Goal: Information Seeking & Learning: Learn about a topic

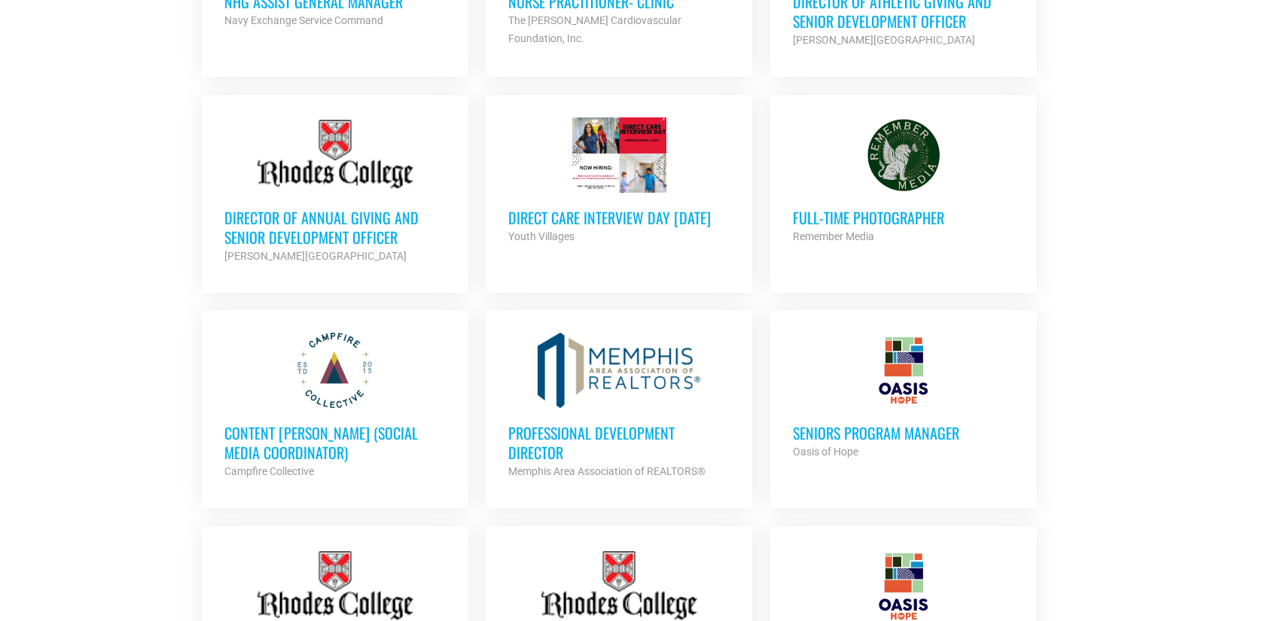
scroll to position [813, 0]
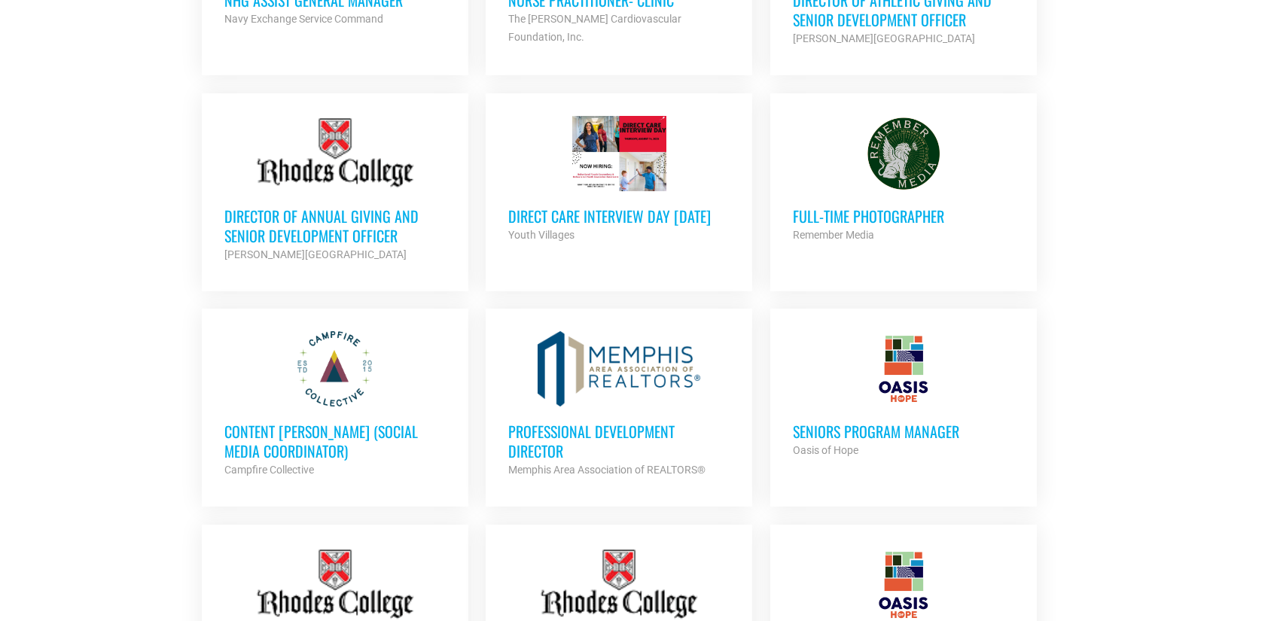
click at [133, 431] on section "Looking to make career moves in [GEOGRAPHIC_DATA]? From tech to teaching, medic…" at bounding box center [637, 454] width 1274 height 1877
click at [901, 219] on h3 "Full-Time Photographer" at bounding box center [903, 216] width 221 height 20
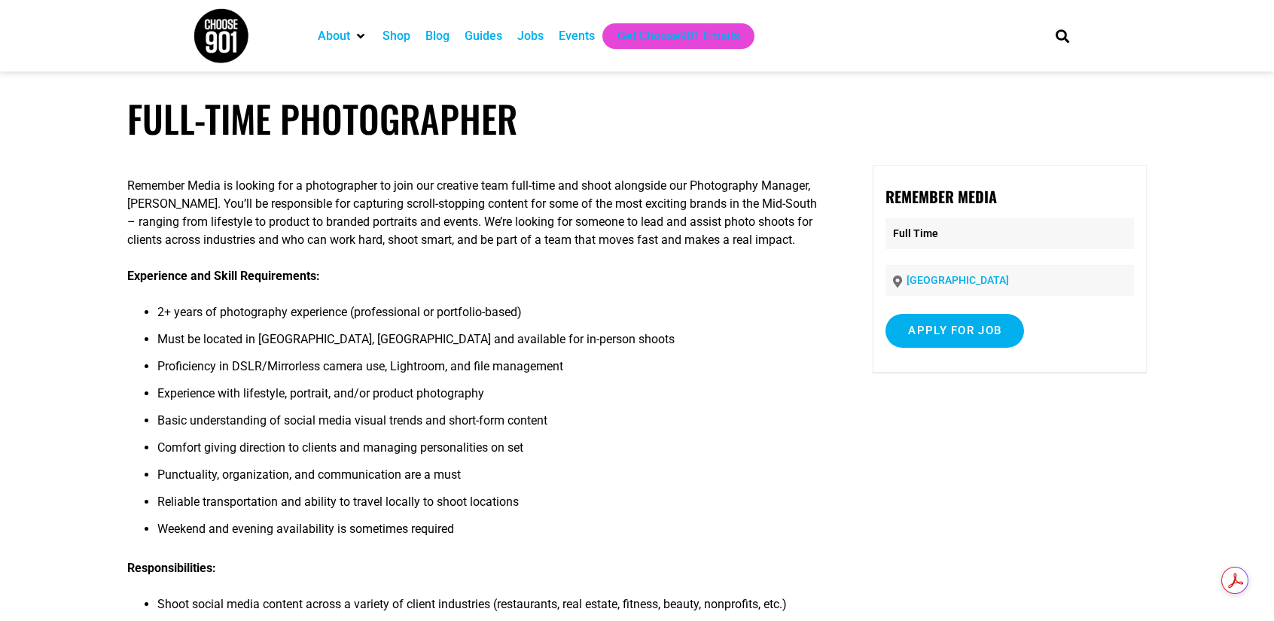
click at [714, 485] on li "Punctuality, organization, and communication are a must" at bounding box center [489, 479] width 664 height 27
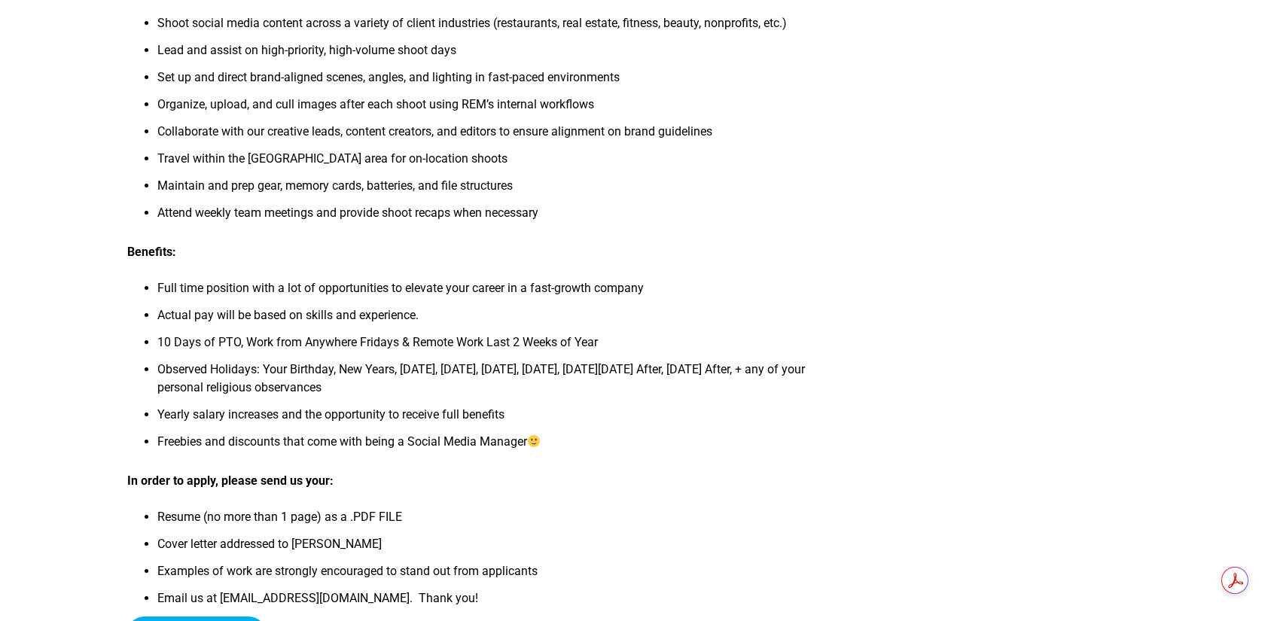
scroll to position [663, 0]
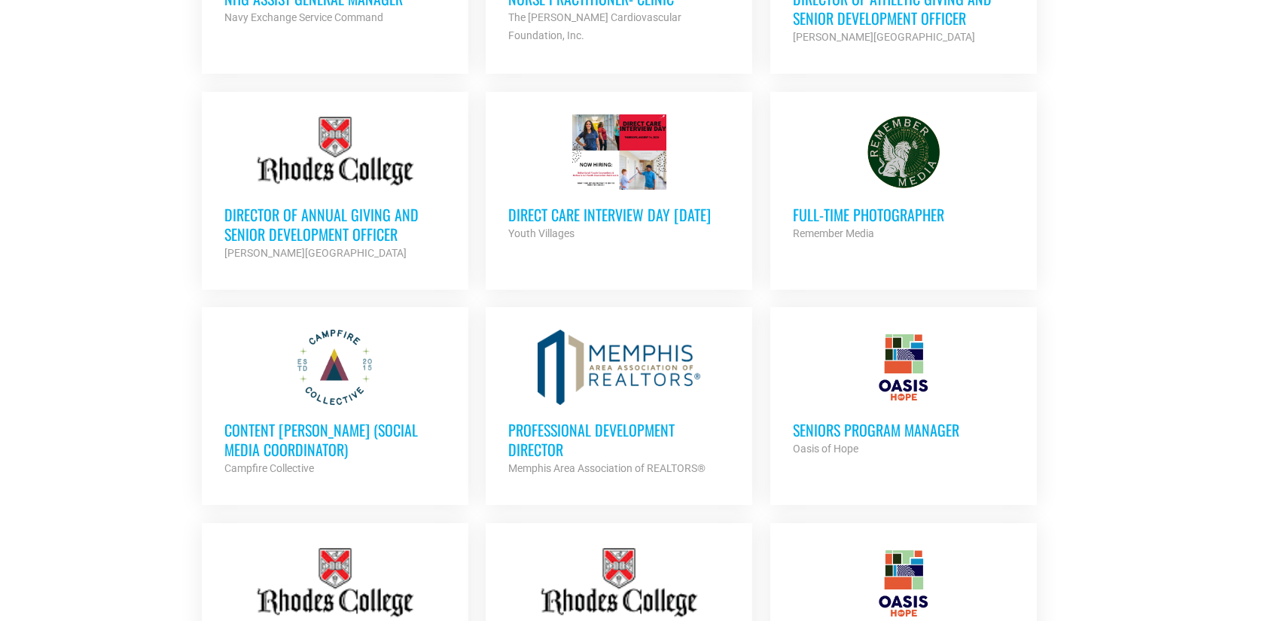
click at [35, 353] on section "Looking to make career moves in Memphis? From tech to teaching, medical and mor…" at bounding box center [637, 452] width 1274 height 1877
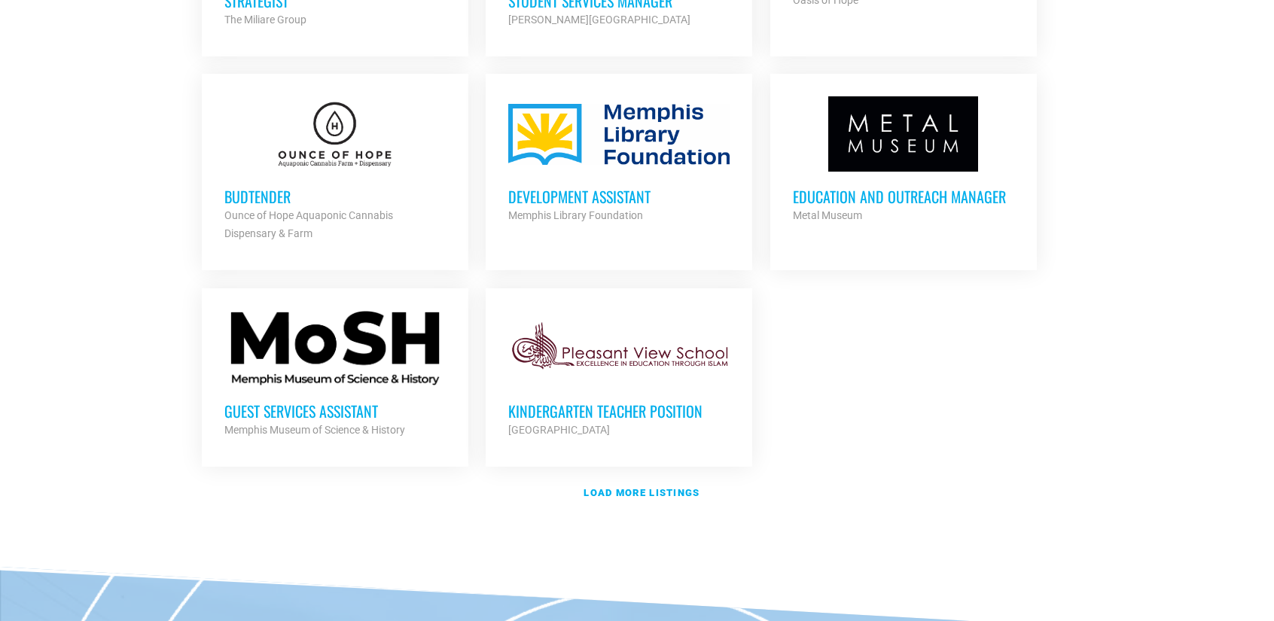
scroll to position [1688, 0]
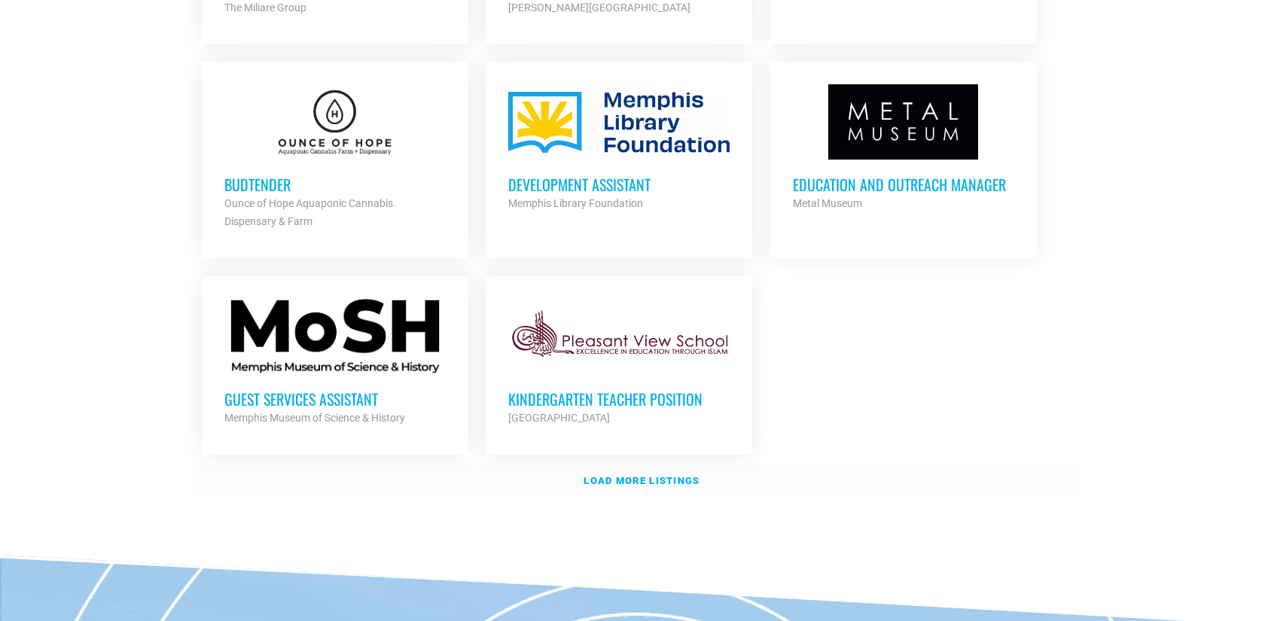
click at [621, 475] on strong "Load more listings" at bounding box center [642, 480] width 116 height 11
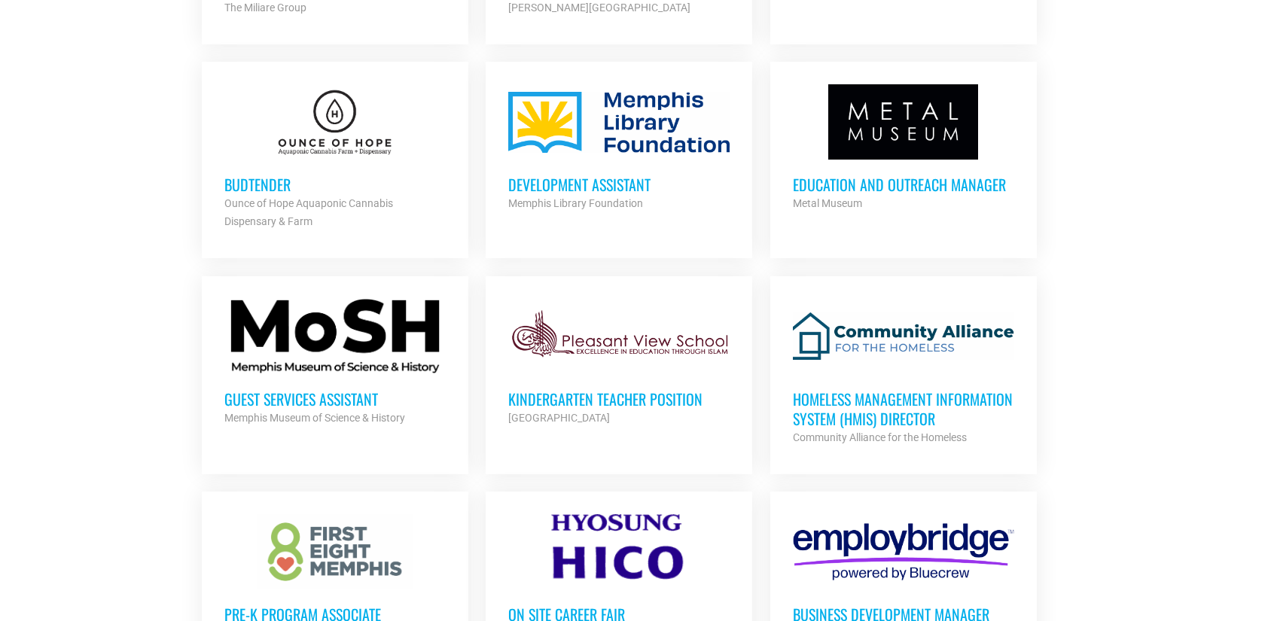
click at [592, 179] on h3 "Development Assistant" at bounding box center [618, 185] width 221 height 20
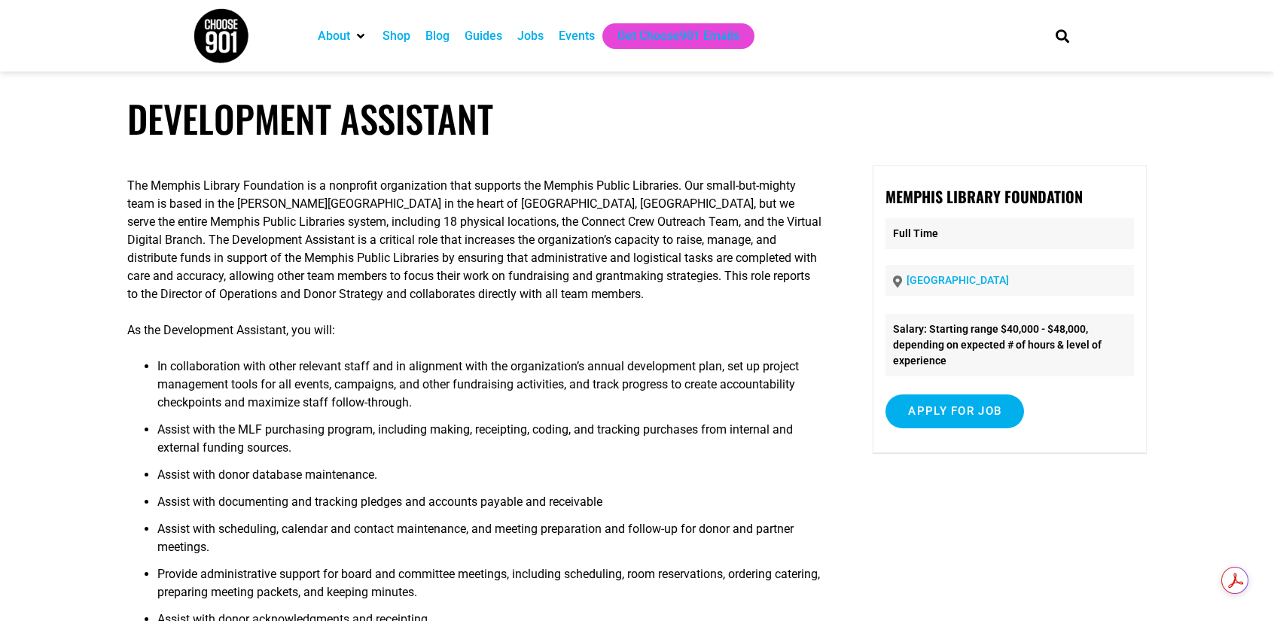
click at [72, 424] on article "Development Assistant The Memphis Library Foundation is a nonprofit organizatio…" at bounding box center [637, 421] width 1274 height 651
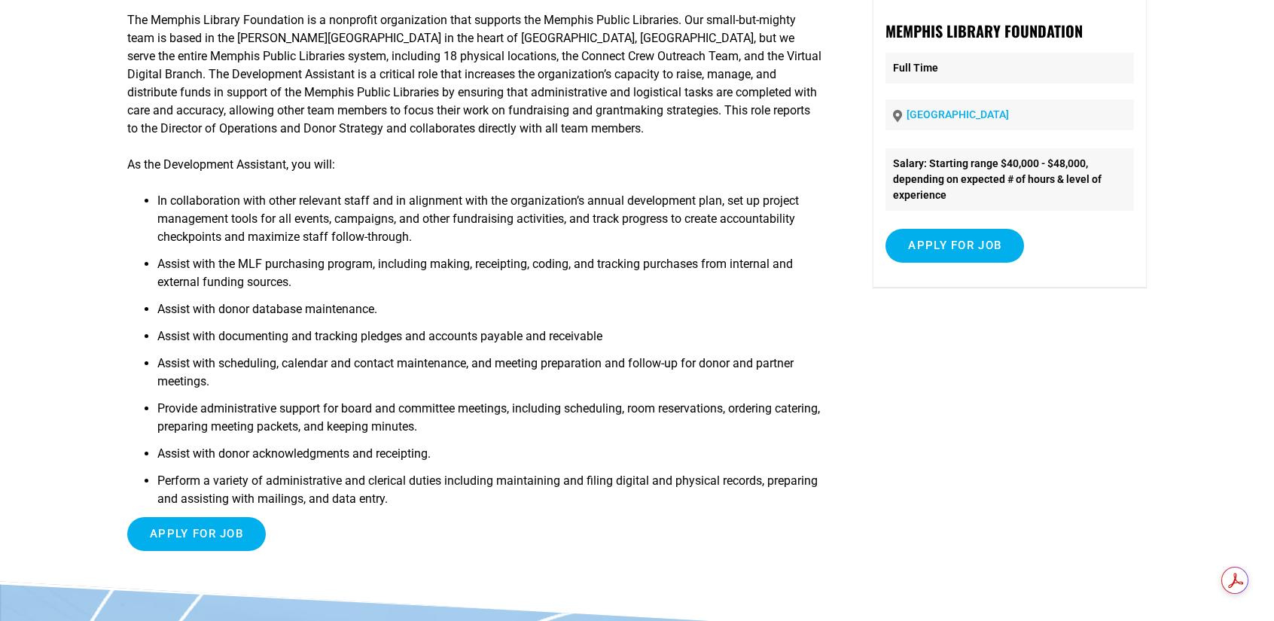
scroll to position [120, 0]
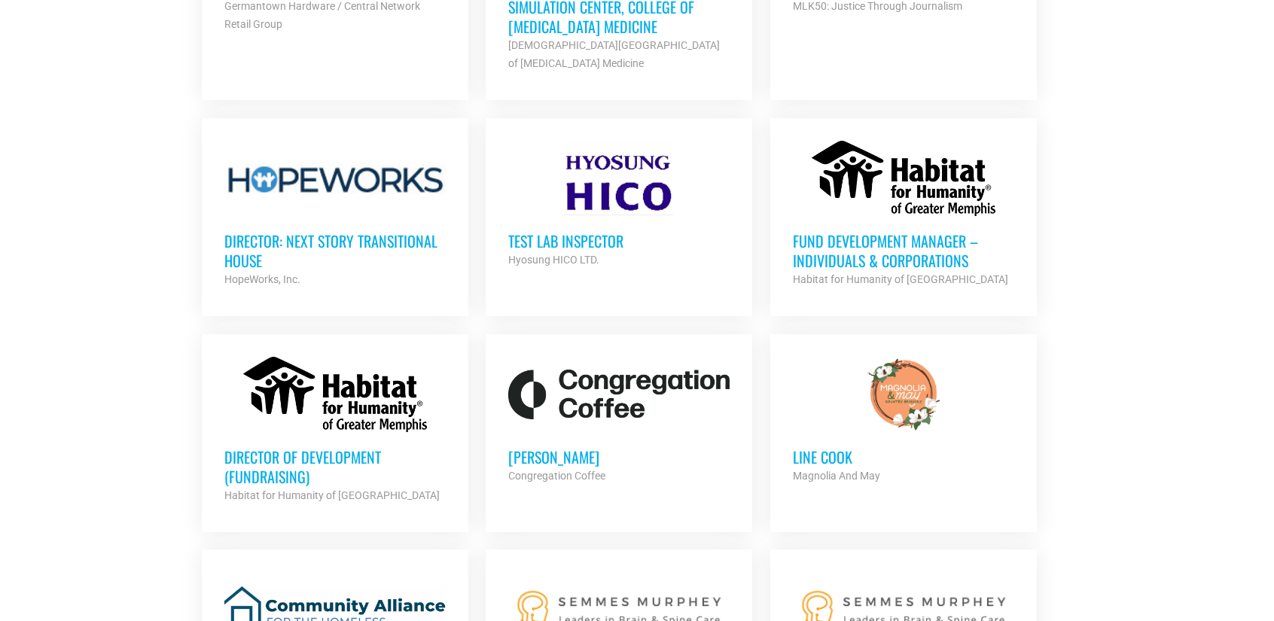
scroll to position [2743, 0]
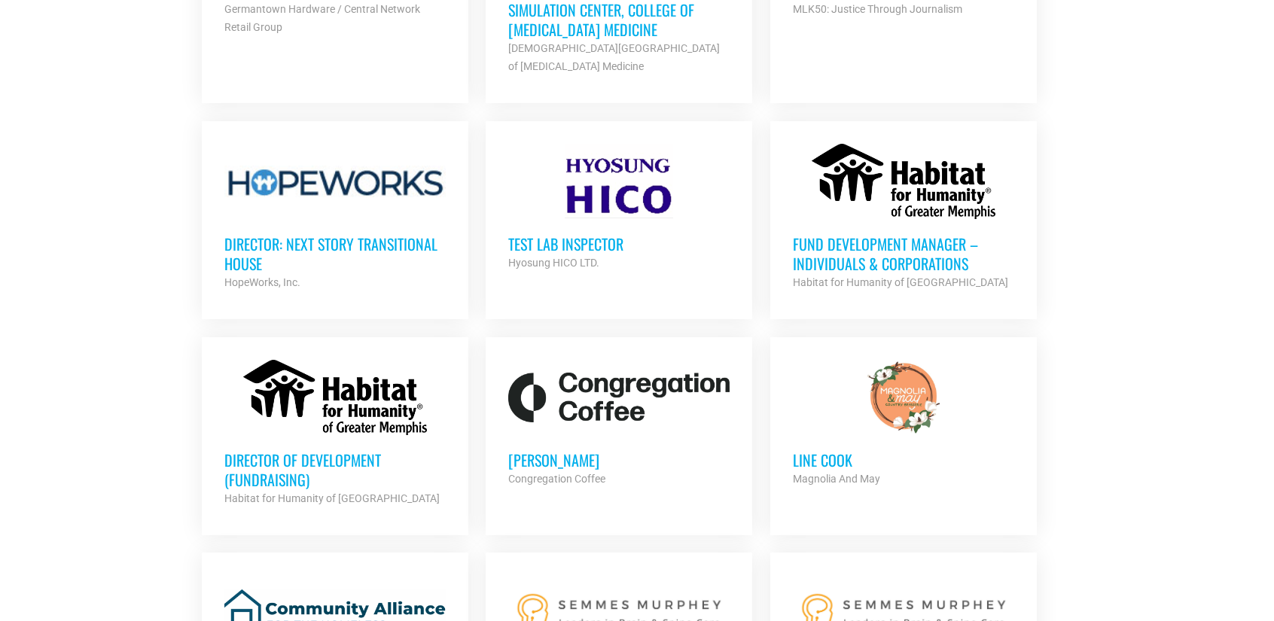
click at [258, 450] on h3 "Director of Development (Fundraising)" at bounding box center [334, 469] width 221 height 39
